Goal: Use online tool/utility: Use online tool/utility

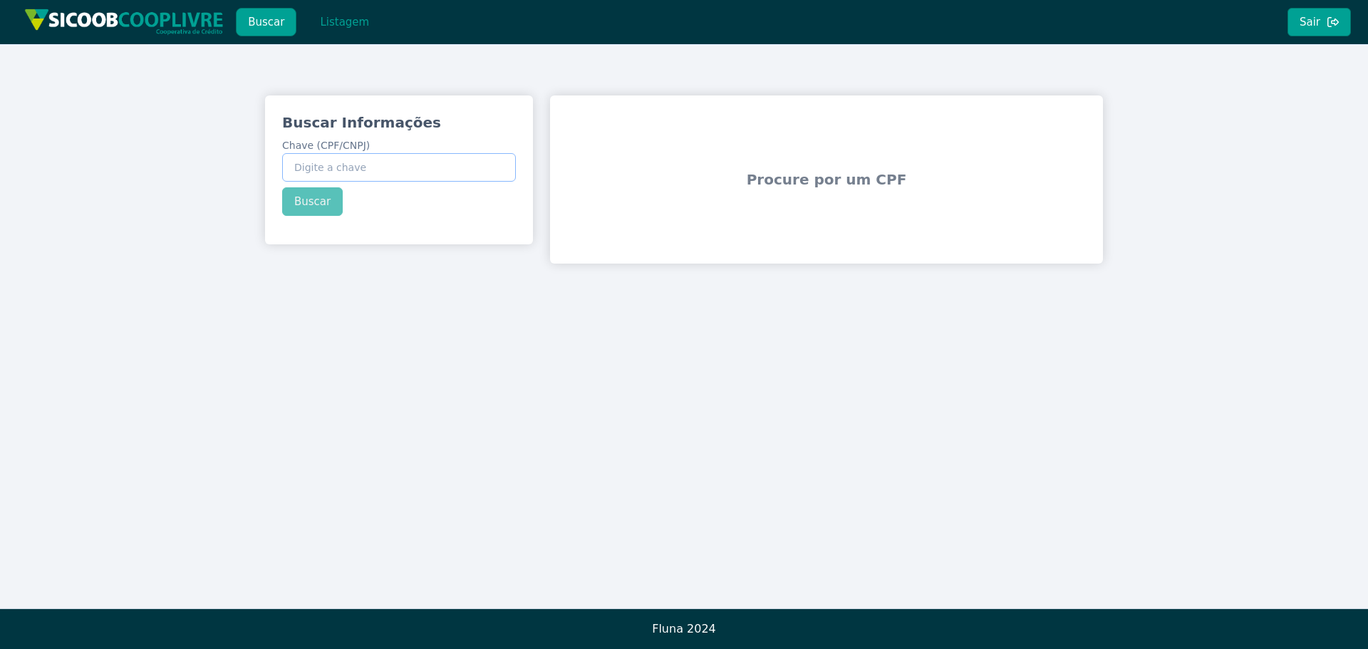
click at [404, 170] on input "Chave (CPF/CNPJ)" at bounding box center [399, 167] width 234 height 29
paste input "40.819.953/0001-09"
type input "40.819.953/0001-09"
click at [307, 200] on button "Buscar" at bounding box center [312, 201] width 61 height 29
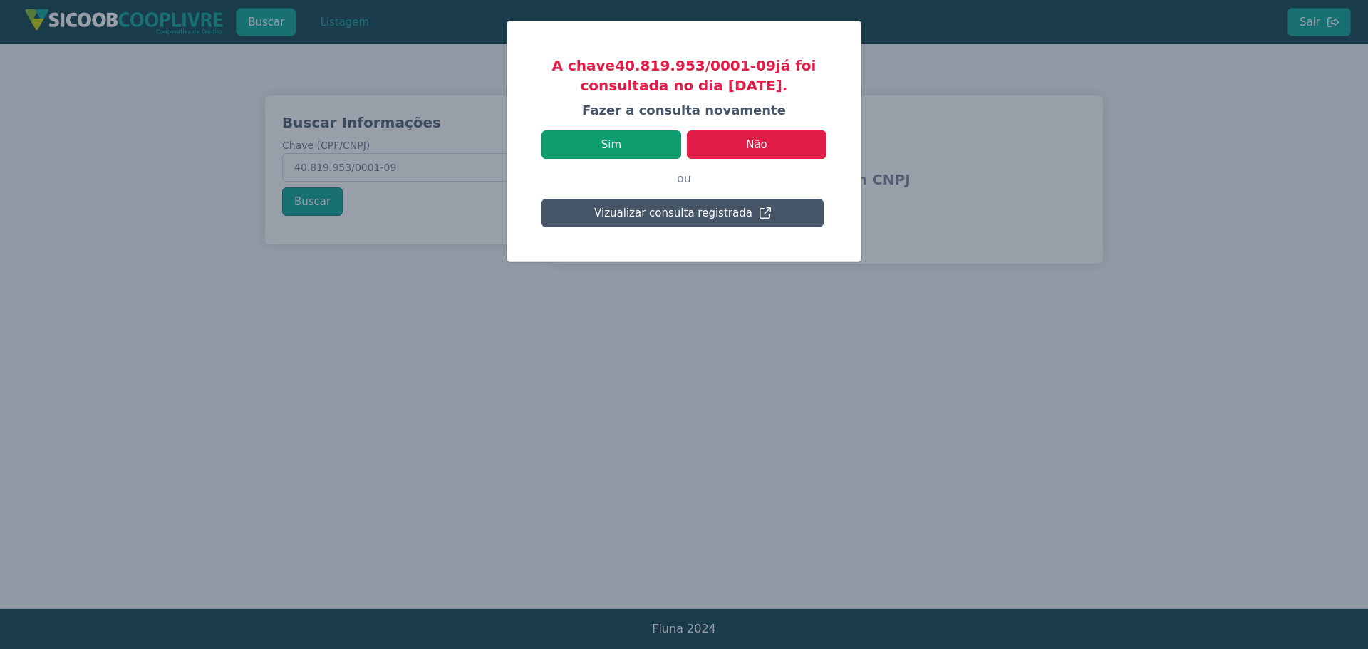
click at [627, 145] on button "Sim" at bounding box center [612, 144] width 140 height 29
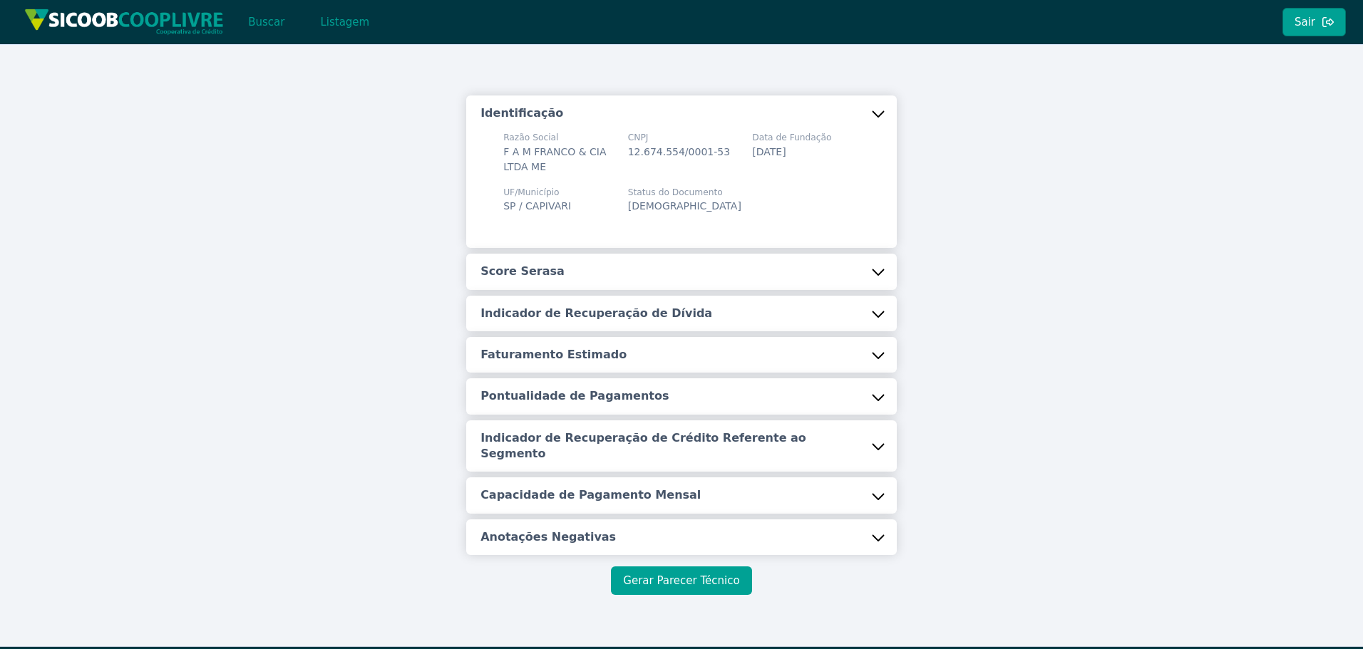
click at [657, 570] on button "Gerar Parecer Técnico" at bounding box center [681, 581] width 140 height 29
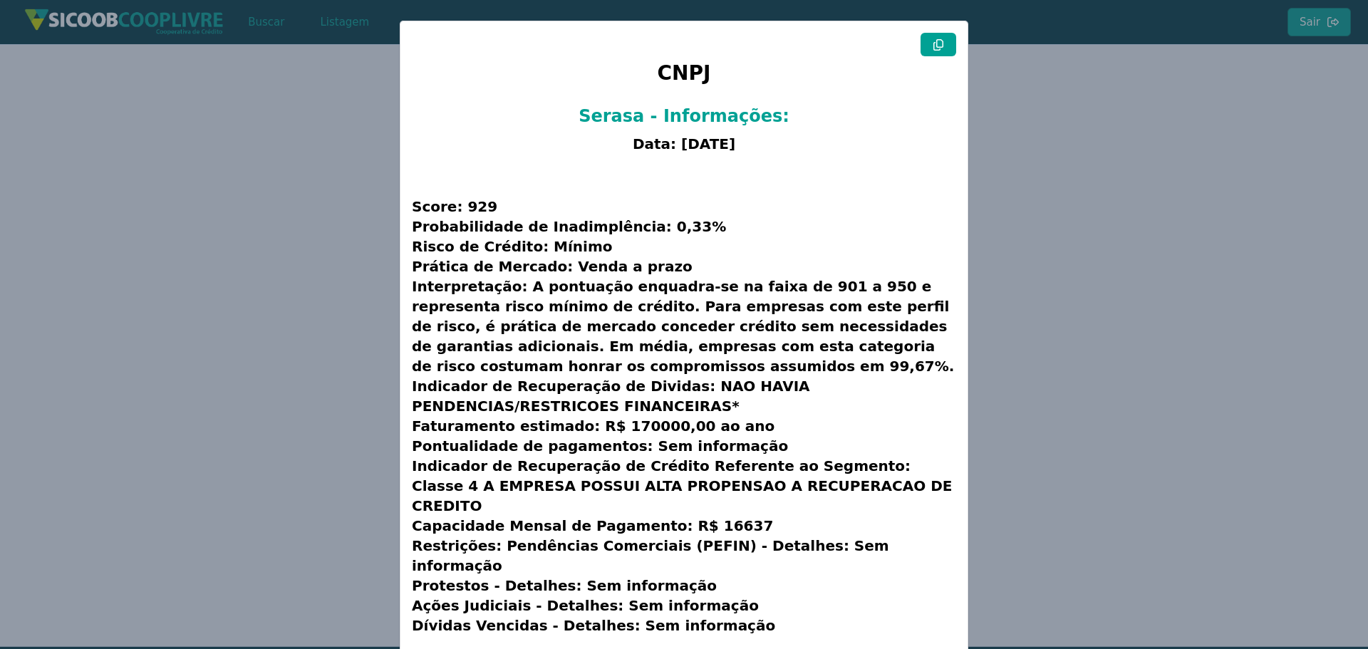
click at [942, 52] on button at bounding box center [939, 45] width 36 height 24
